Goal: Task Accomplishment & Management: Manage account settings

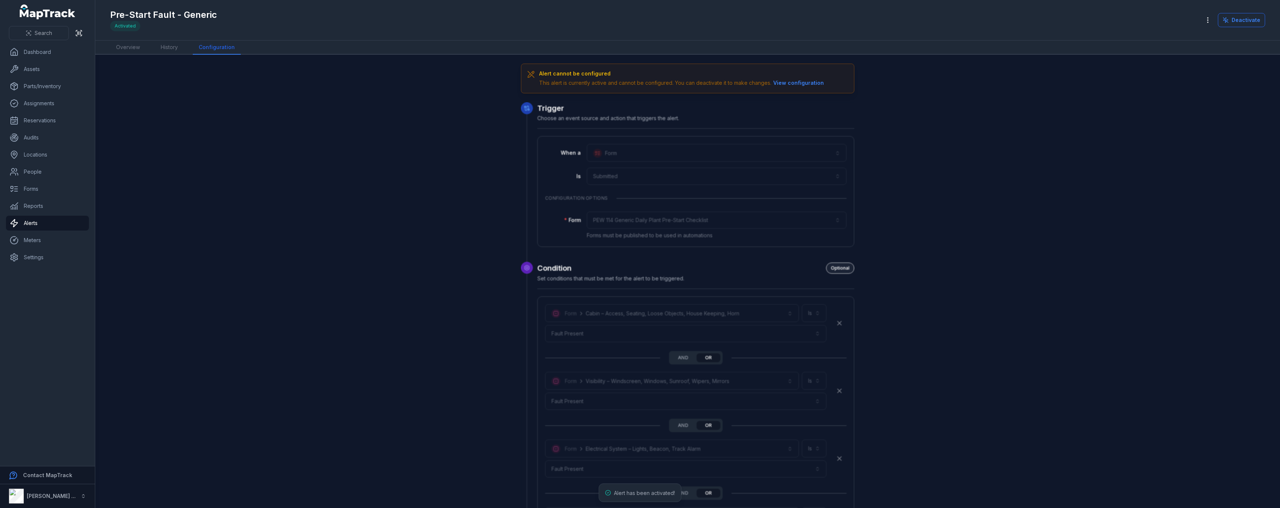
scroll to position [2007, 0]
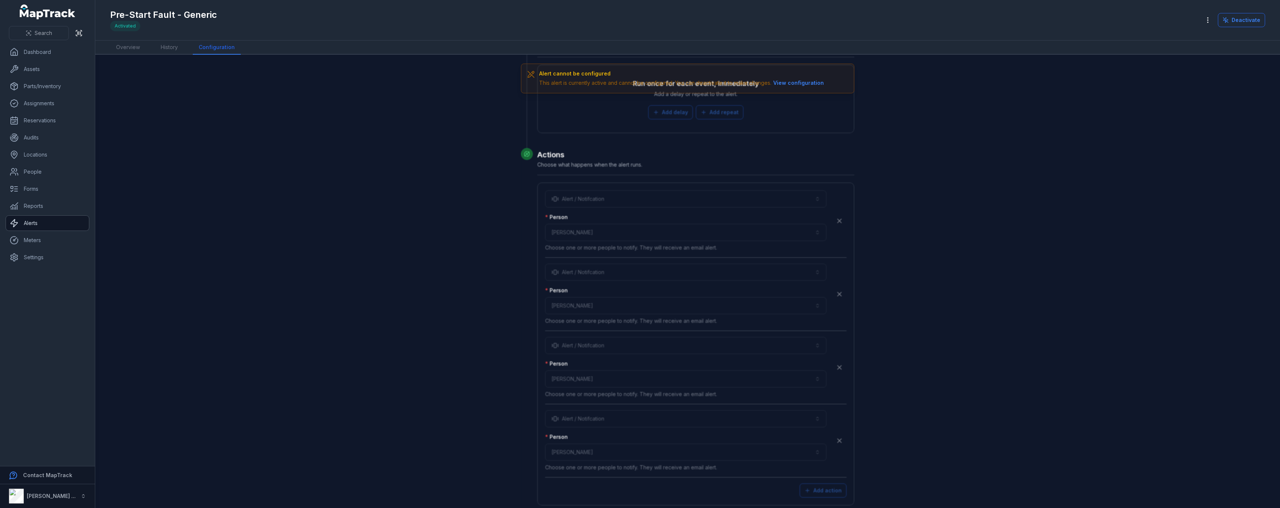
click at [42, 221] on link "Alerts" at bounding box center [47, 223] width 83 height 15
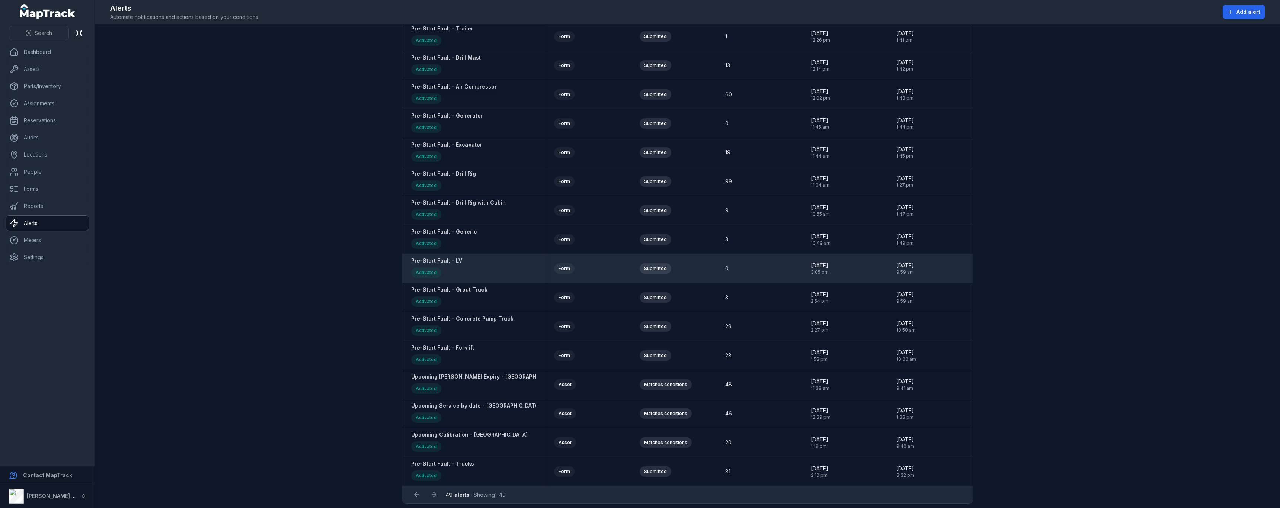
scroll to position [1009, 0]
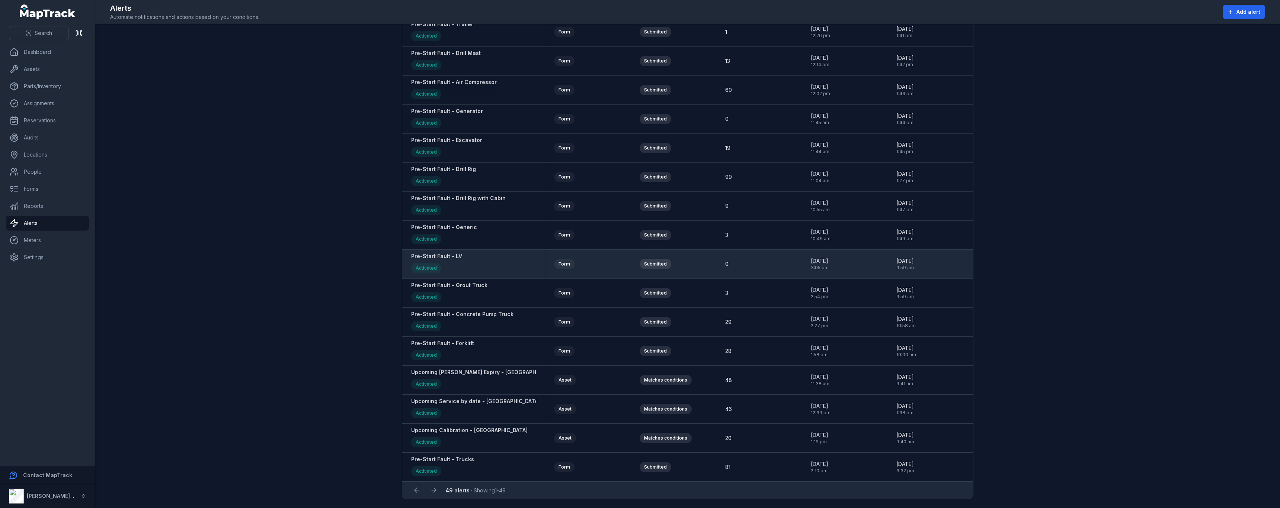
click at [438, 256] on strong "Pre-Start Fault - LV" at bounding box center [436, 256] width 51 height 7
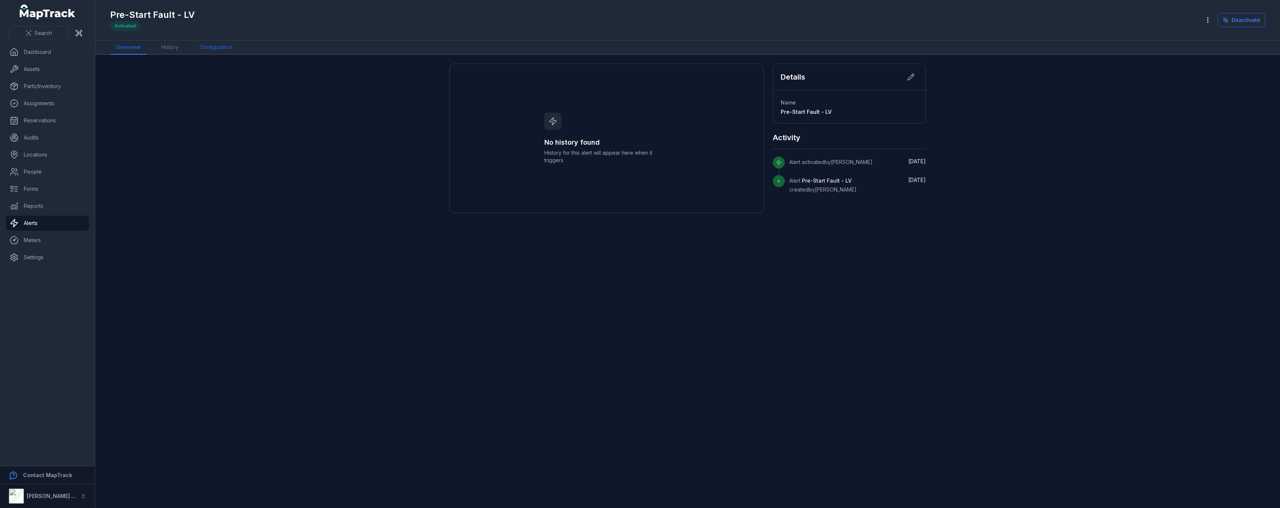
click at [213, 52] on link "Configuration" at bounding box center [215, 48] width 45 height 14
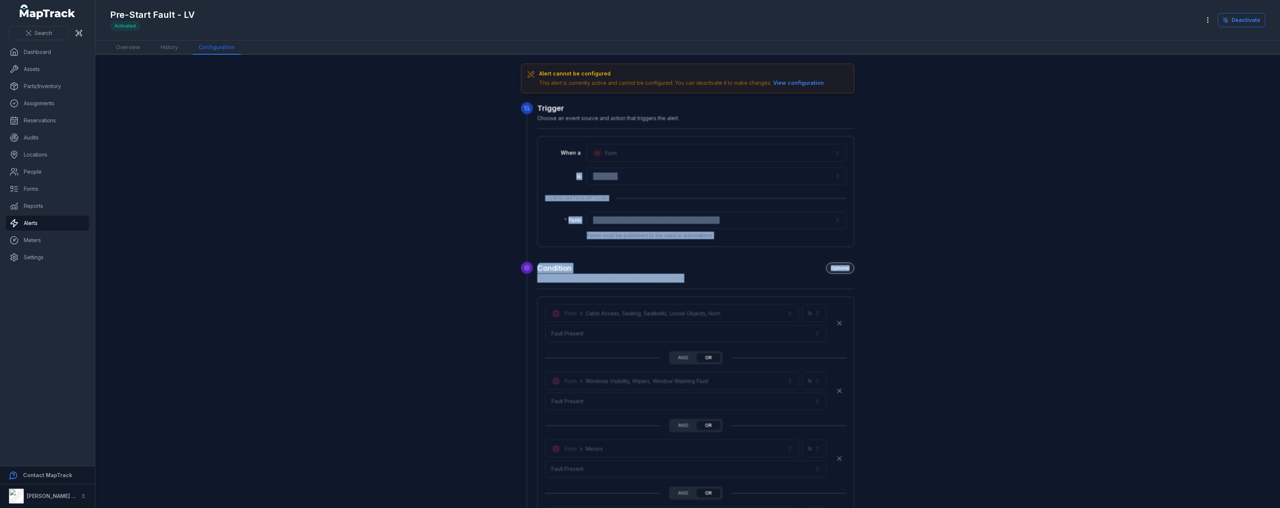
drag, startPoint x: 1273, startPoint y: 135, endPoint x: 1265, endPoint y: 272, distance: 137.5
click at [1265, 272] on main "**********" at bounding box center [687, 282] width 1185 height 454
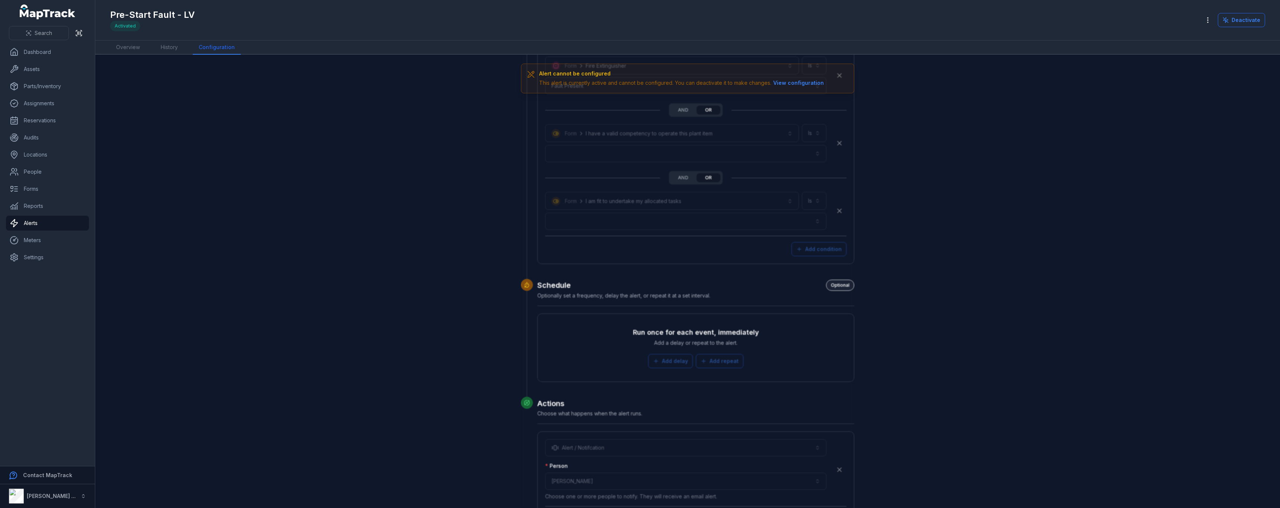
scroll to position [1749, 0]
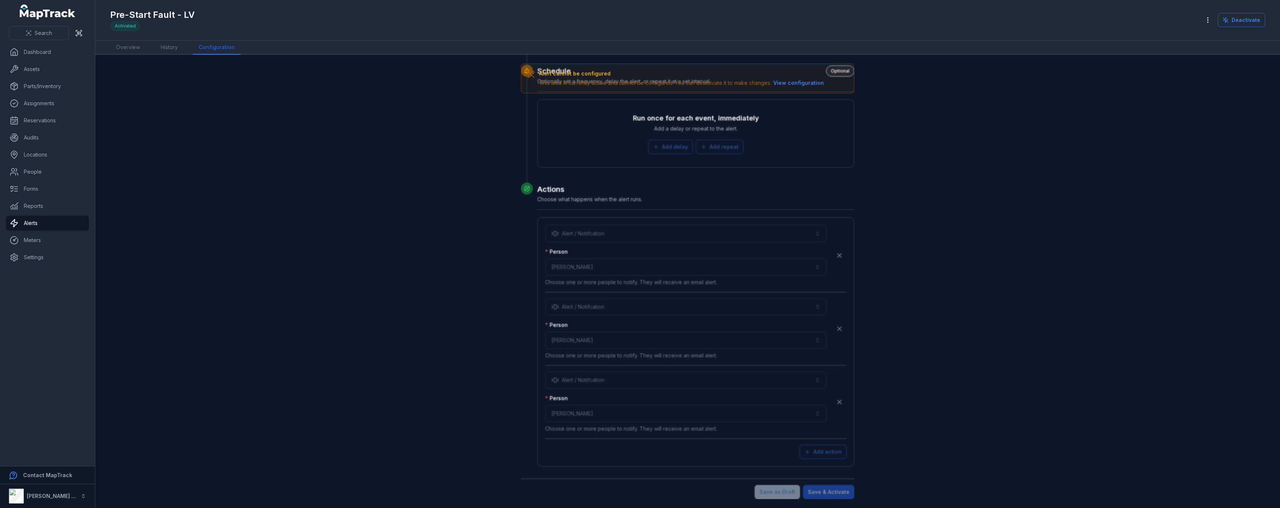
click at [1225, 18] on icon at bounding box center [1226, 20] width 6 height 6
